Goal: Task Accomplishment & Management: Use online tool/utility

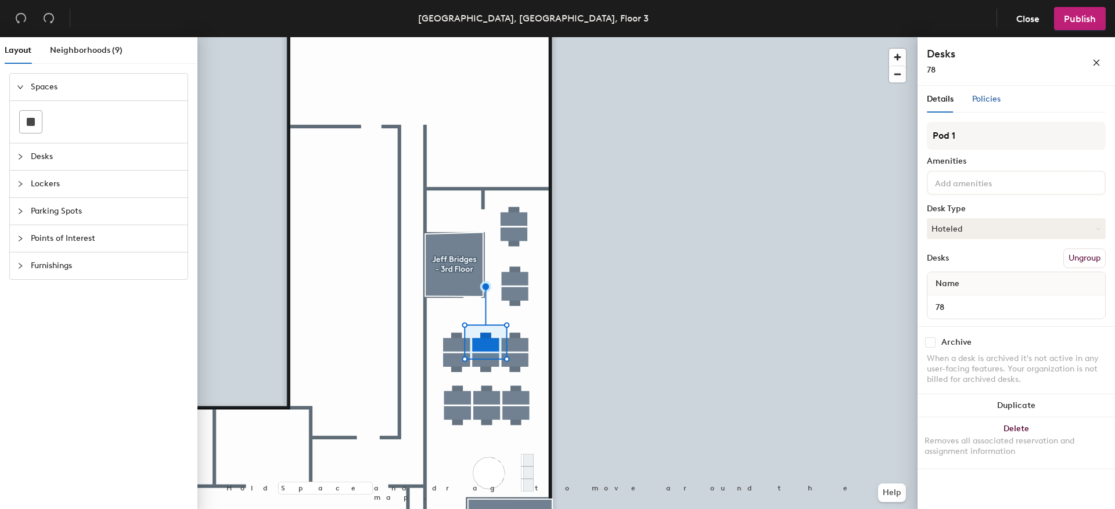
click at [991, 99] on span "Policies" at bounding box center [986, 99] width 28 height 10
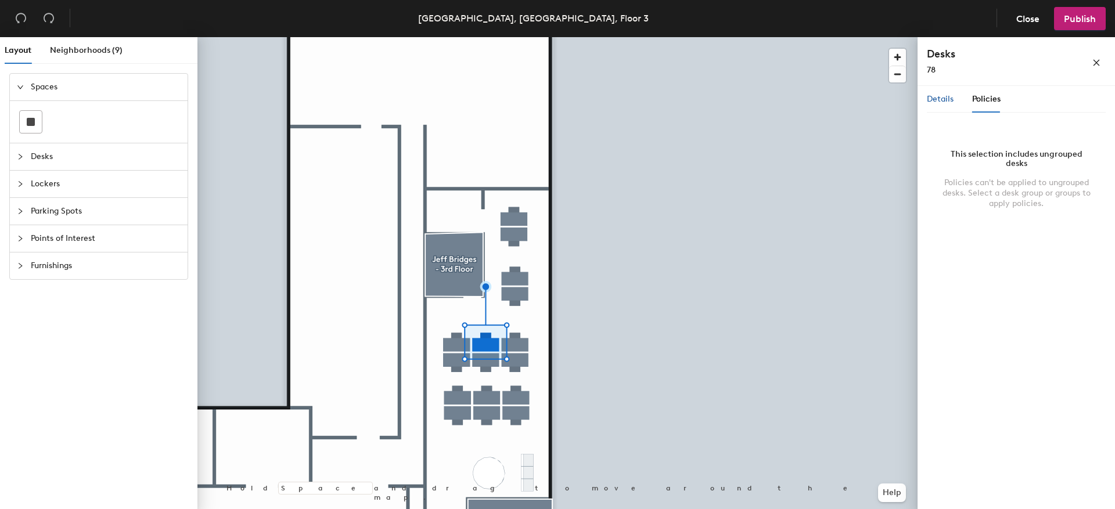
click at [928, 101] on span "Details" at bounding box center [940, 99] width 27 height 10
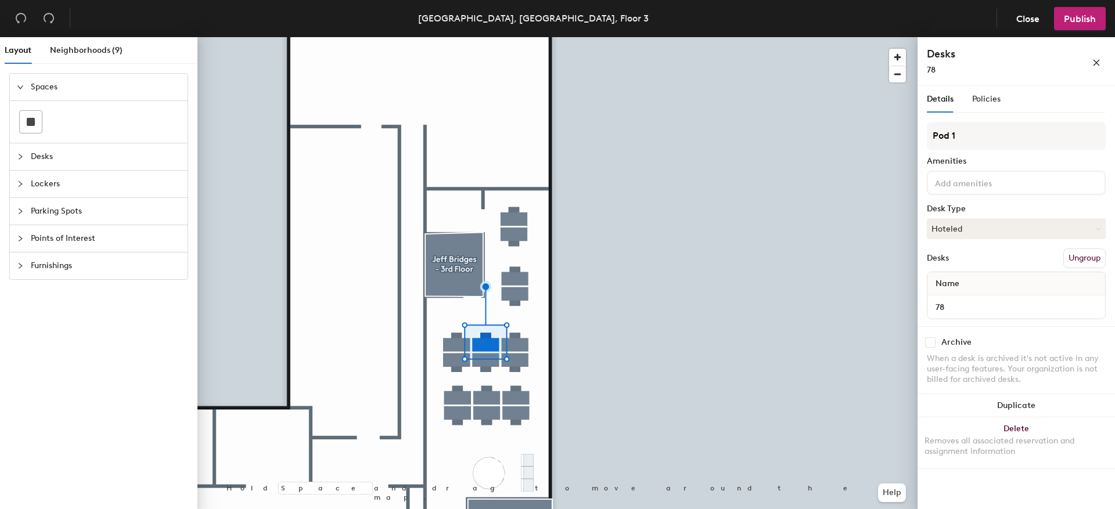
click at [73, 156] on span "Desks" at bounding box center [106, 156] width 150 height 27
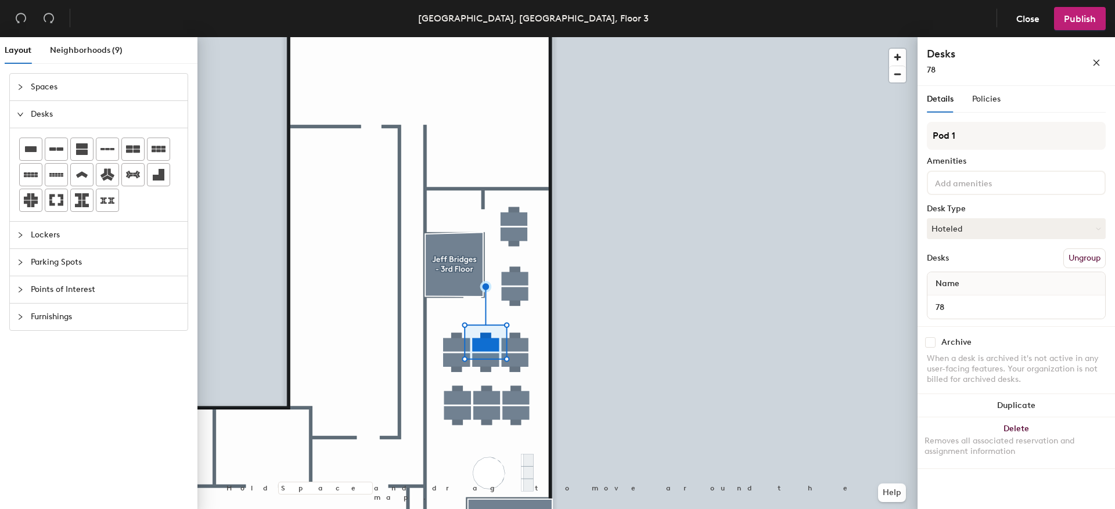
click at [29, 107] on div "Desks" at bounding box center [99, 114] width 178 height 27
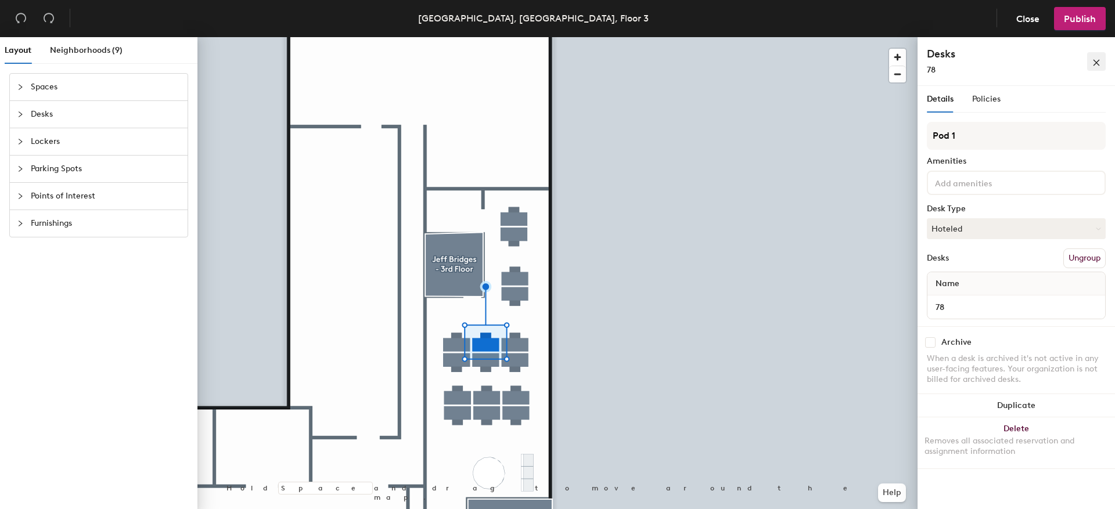
click at [1094, 57] on span "button" at bounding box center [1096, 61] width 8 height 10
click at [1005, 308] on input "78" at bounding box center [1015, 307] width 173 height 16
click at [1006, 308] on input "78" at bounding box center [1015, 307] width 173 height 16
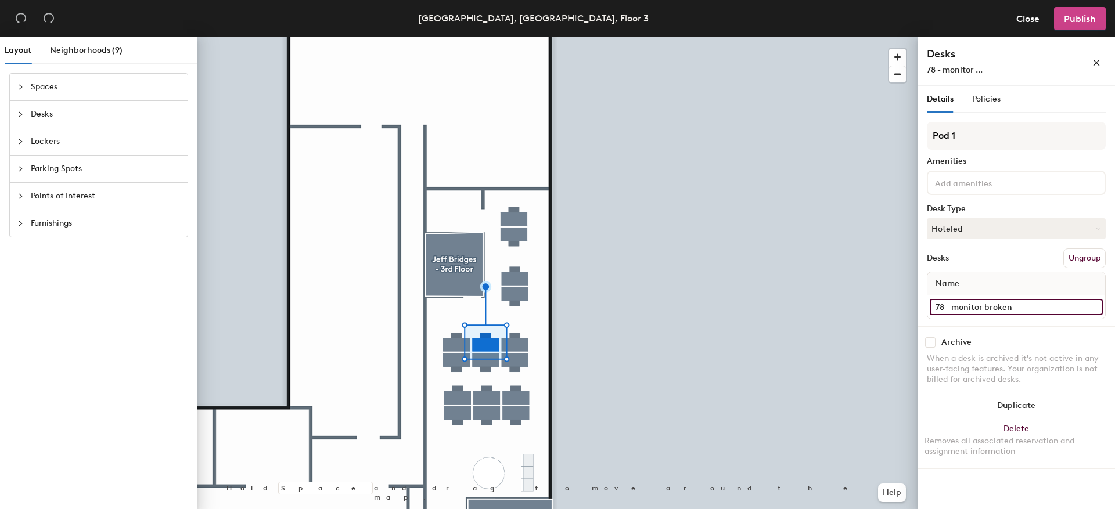
type input "78 - monitor broken"
click at [1082, 17] on span "Publish" at bounding box center [1080, 18] width 32 height 11
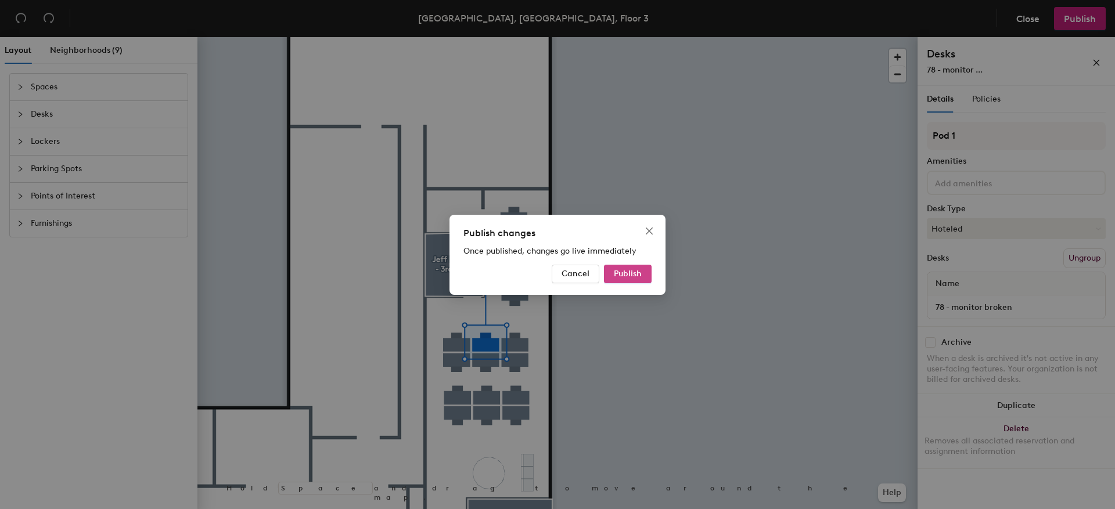
click at [617, 268] on button "Publish" at bounding box center [628, 274] width 48 height 19
